Goal: Task Accomplishment & Management: Use online tool/utility

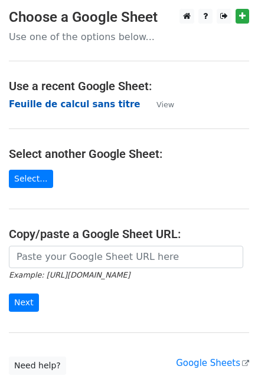
click at [61, 106] on strong "Feuille de calcul sans titre" at bounding box center [74, 104] width 131 height 11
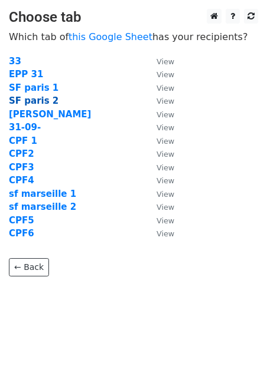
click at [32, 101] on strong "SF paris 2" at bounding box center [34, 101] width 50 height 11
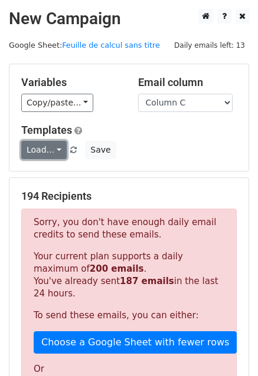
click at [35, 146] on link "Load..." at bounding box center [43, 150] width 45 height 18
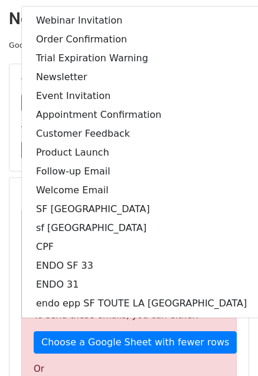
click at [6, 131] on main "New Campaign Daily emails left: 13 Google Sheet: Feuille de calcul sans titre V…" at bounding box center [129, 314] width 258 height 610
